Goal: Information Seeking & Learning: Learn about a topic

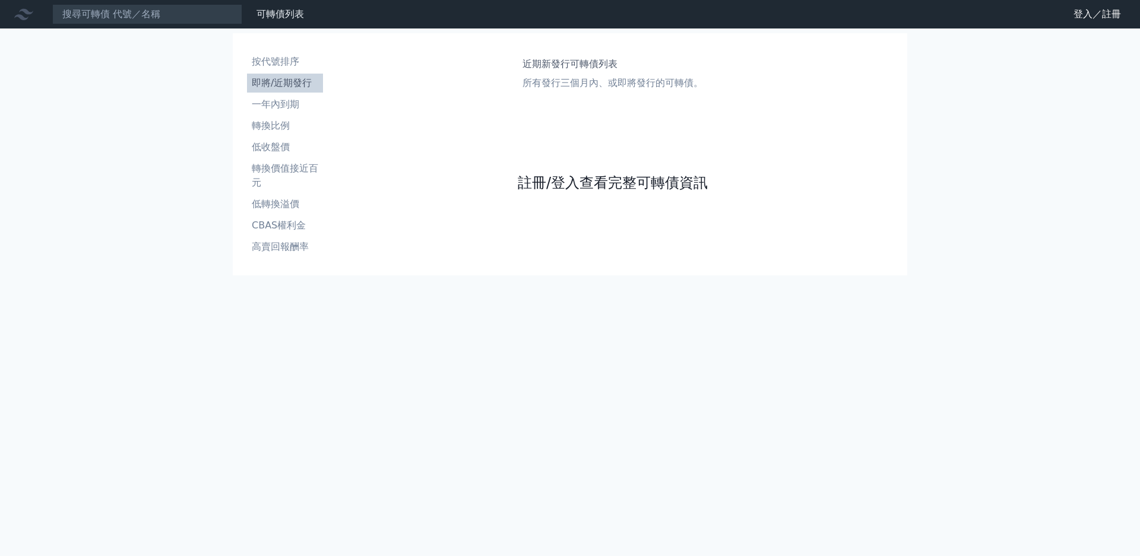
click at [518, 192] on link "註冊/登入查看完整可轉債資訊" at bounding box center [613, 182] width 190 height 19
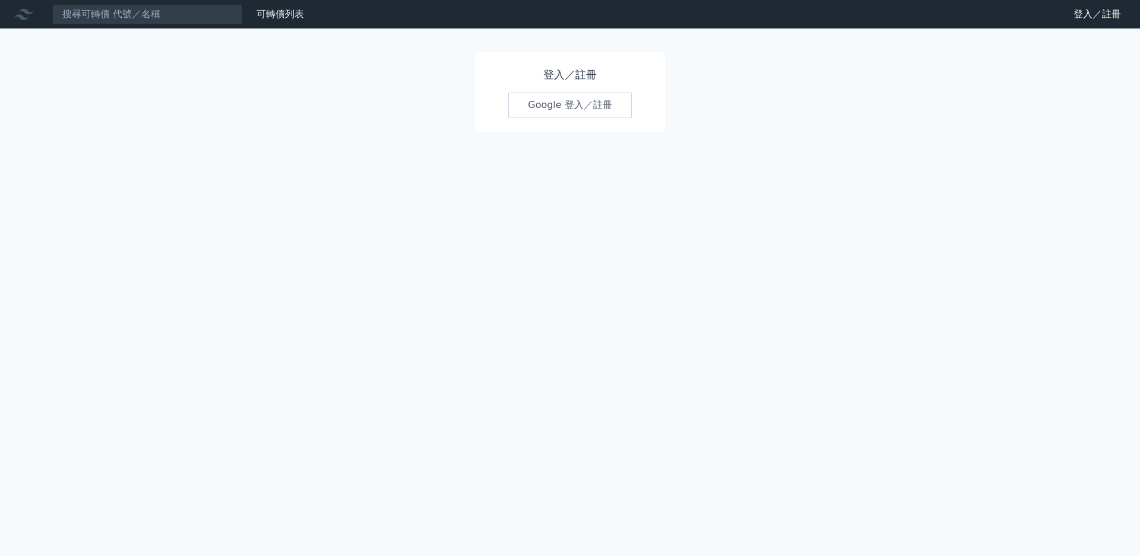
click at [561, 112] on link "Google 登入／註冊" at bounding box center [570, 105] width 124 height 25
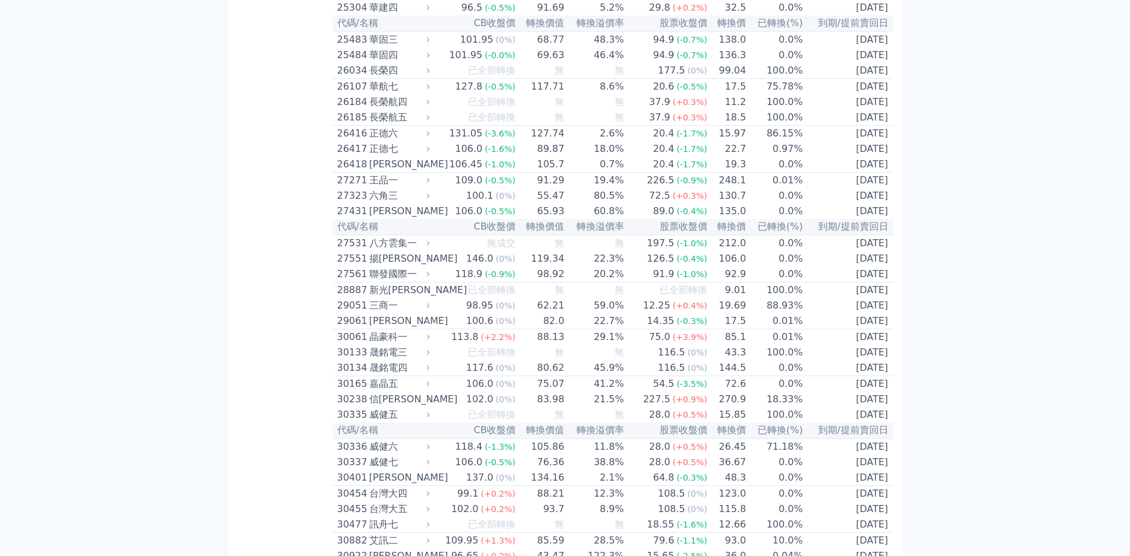
scroll to position [1366, 0]
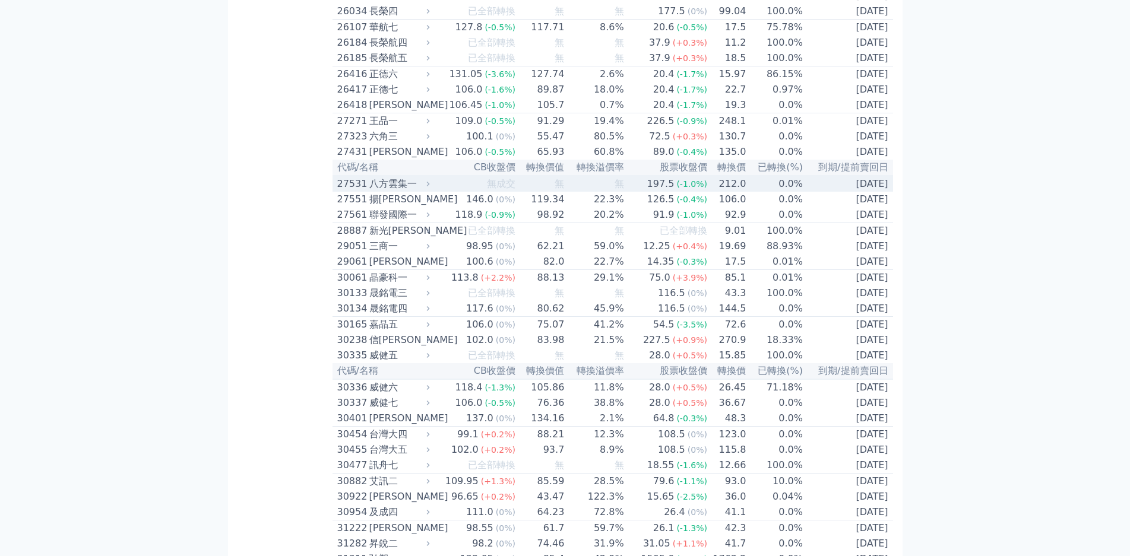
click at [337, 191] on div "27531" at bounding box center [351, 184] width 29 height 14
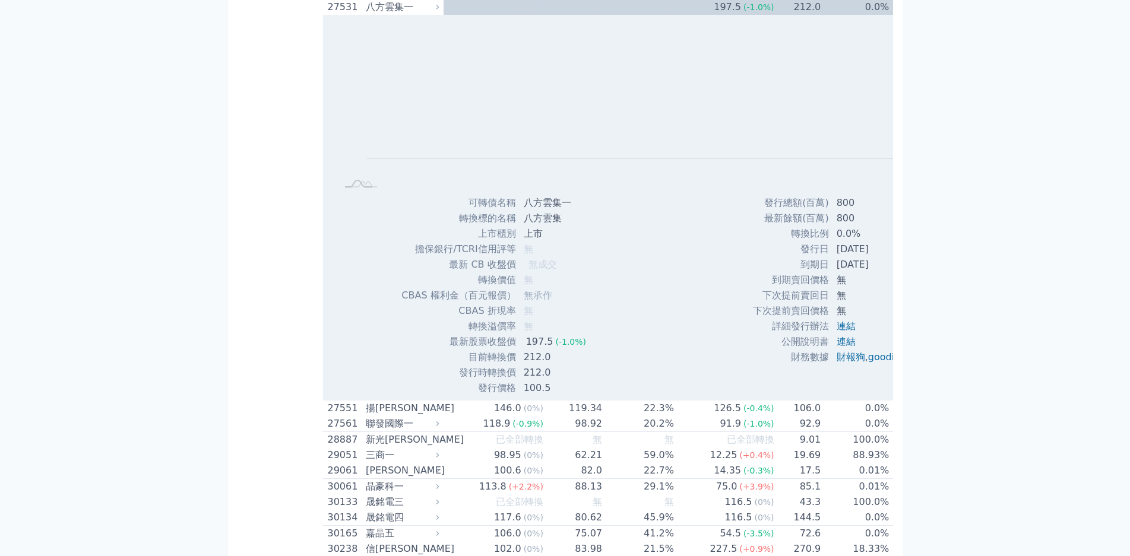
scroll to position [1544, 0]
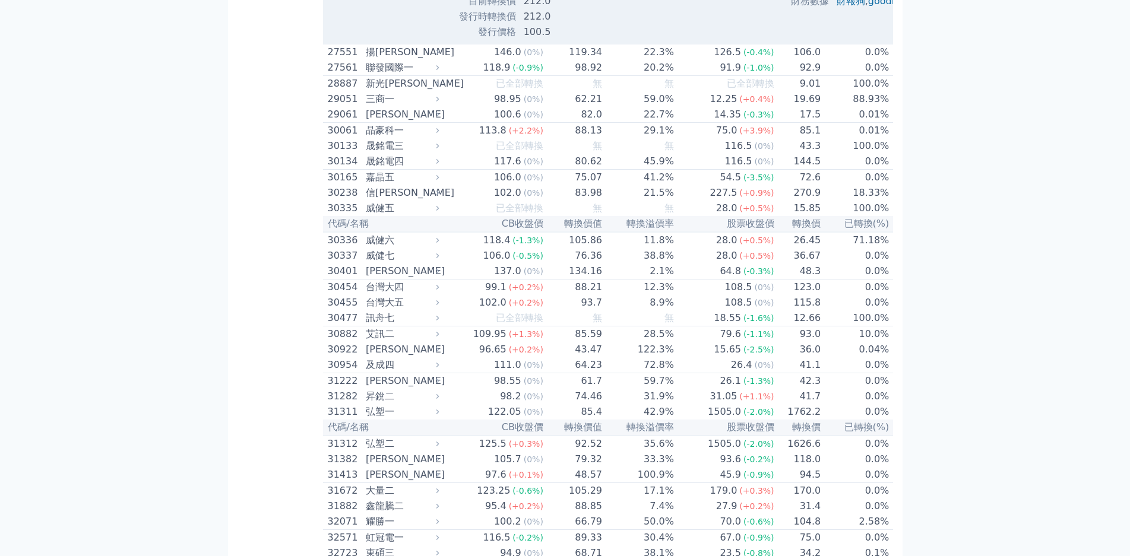
scroll to position [1900, 0]
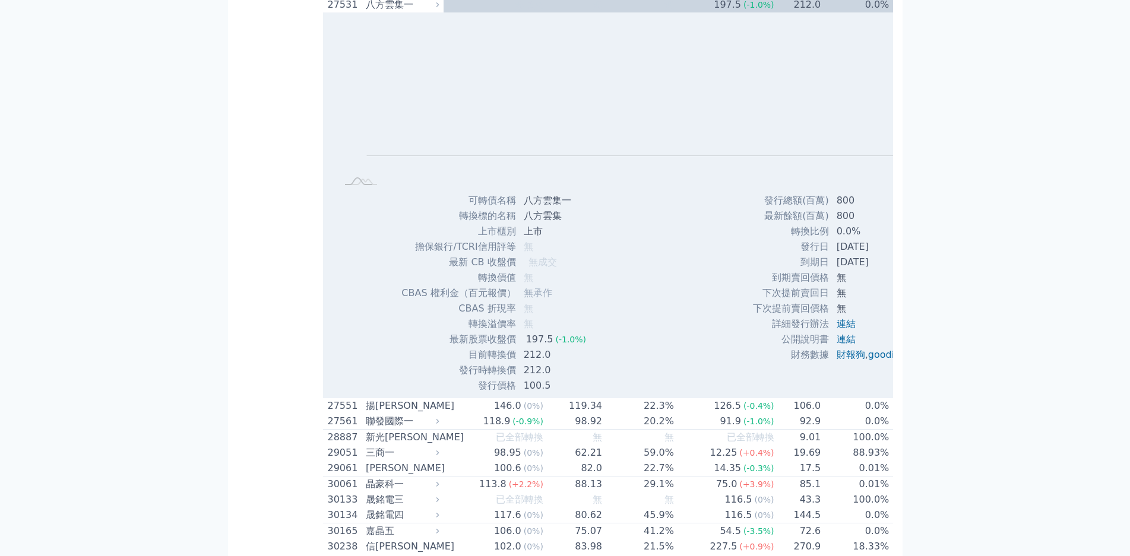
scroll to position [1544, 0]
click at [323, 99] on div "Zoom Out L L Chart created using amCharts library" at bounding box center [660, 104] width 675 height 181
click at [366, 13] on div "八方雲集一" at bounding box center [401, 6] width 71 height 14
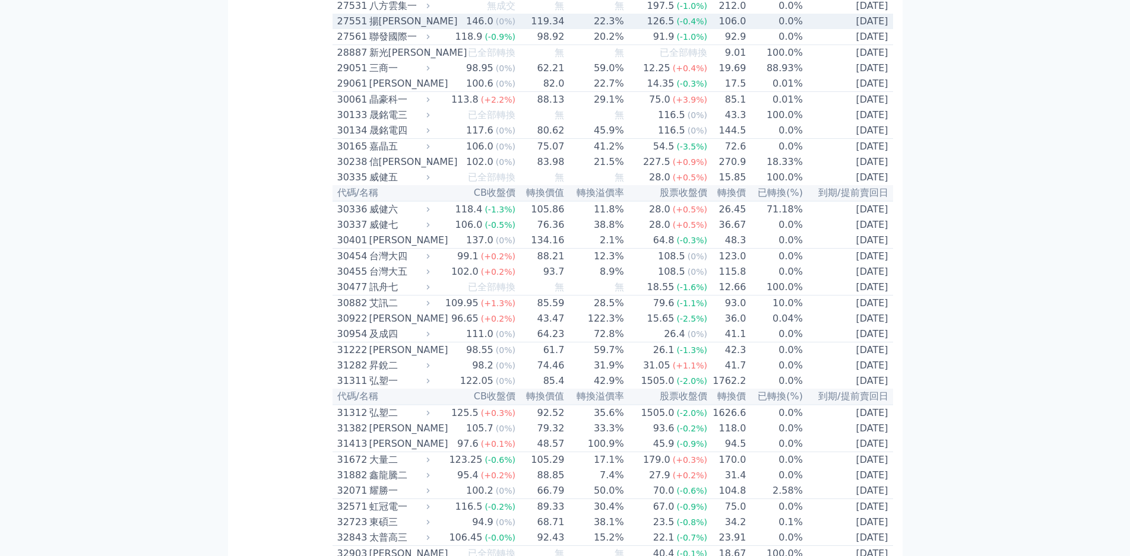
scroll to position [1366, 0]
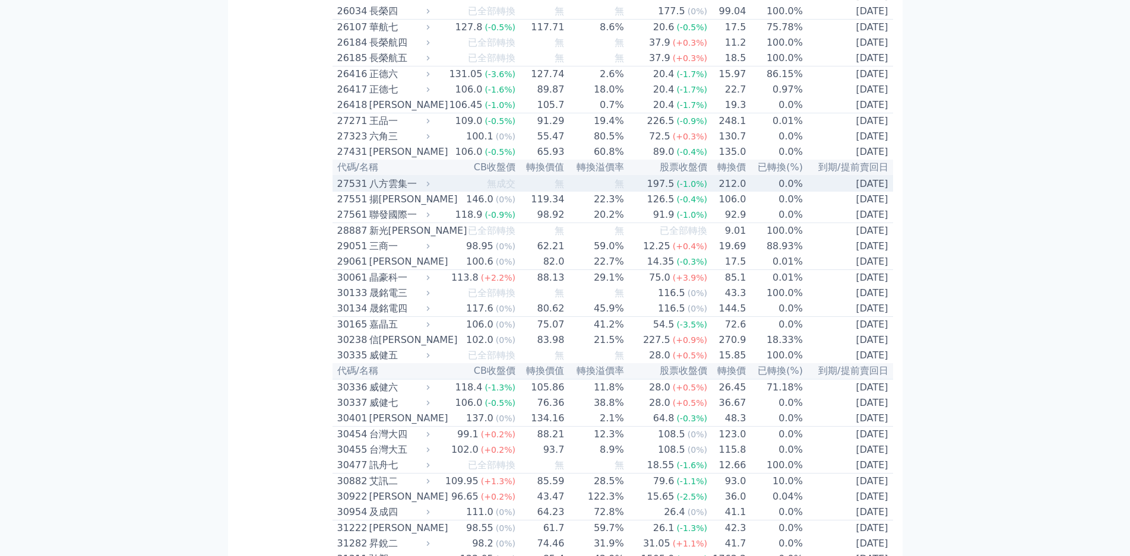
click at [337, 191] on div "27531" at bounding box center [351, 184] width 29 height 14
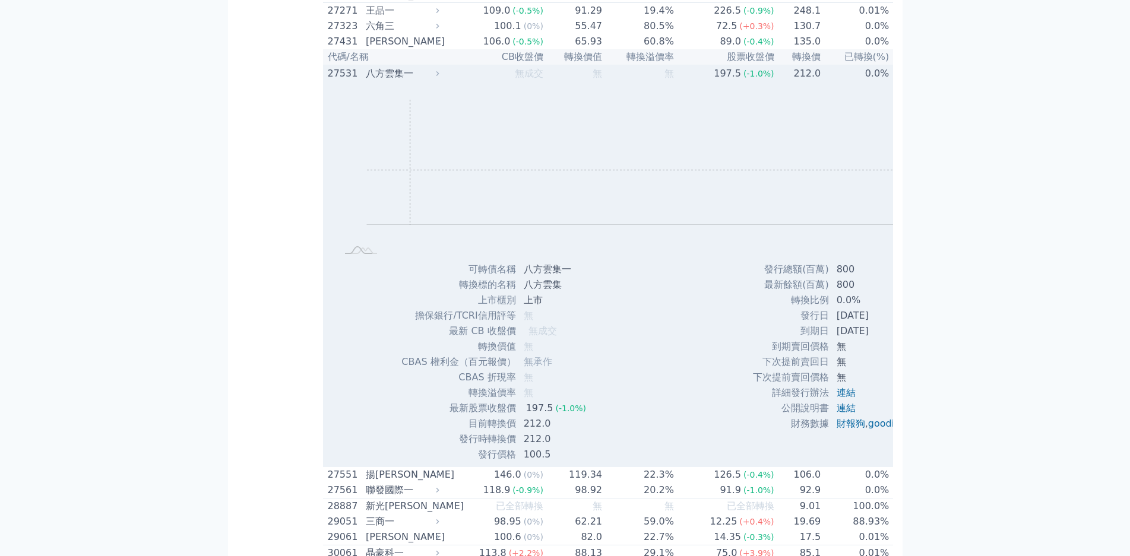
scroll to position [1603, 0]
